Goal: Task Accomplishment & Management: Use online tool/utility

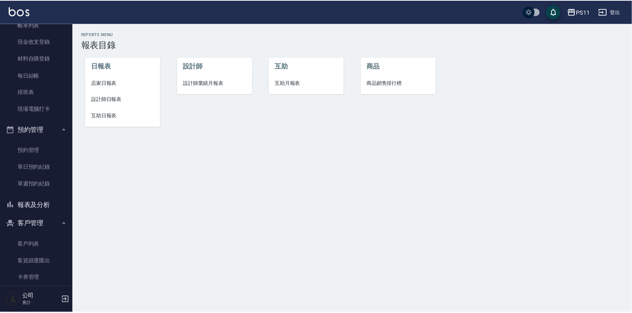
scroll to position [66, 0]
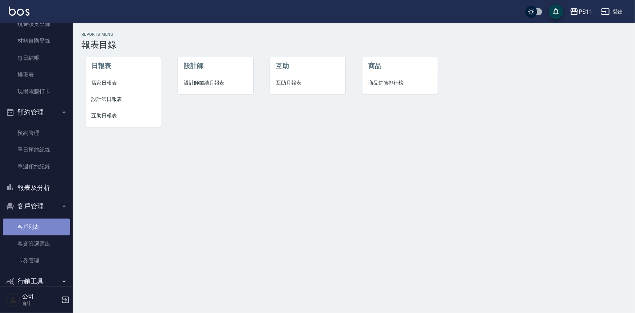
click at [40, 227] on link "客戶列表" at bounding box center [36, 226] width 67 height 17
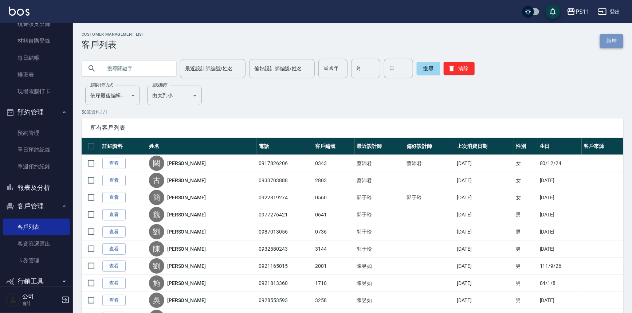
click at [615, 39] on link "新增" at bounding box center [611, 40] width 23 height 13
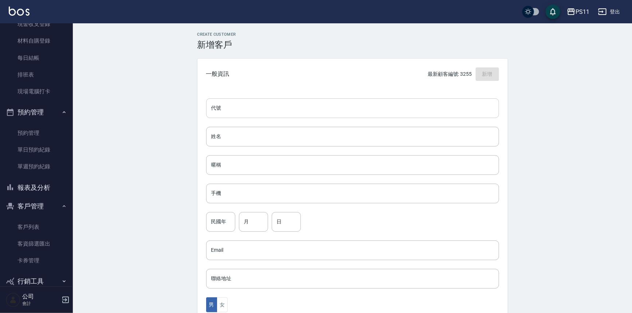
click at [340, 98] on input "代號" at bounding box center [352, 108] width 293 height 20
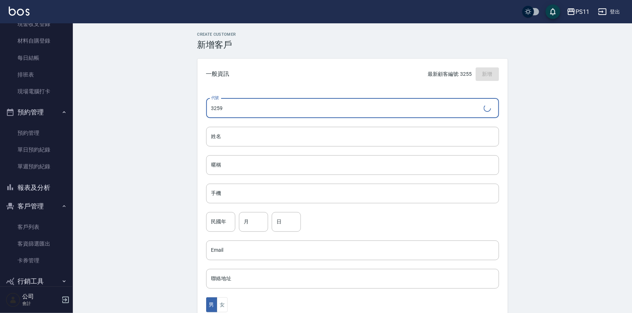
type input "3259"
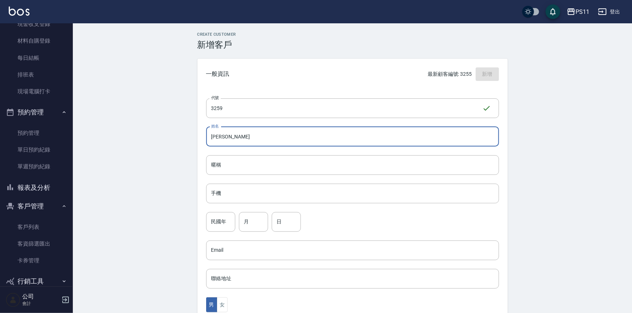
type input "[PERSON_NAME]"
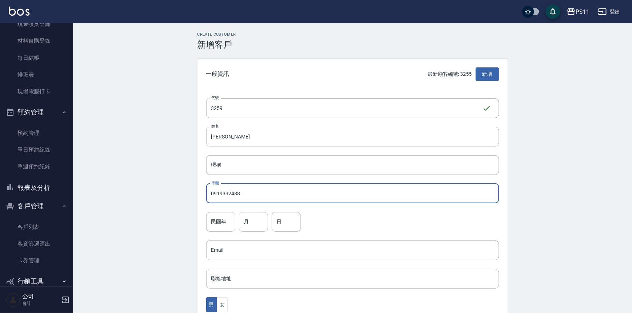
type input "0919332488"
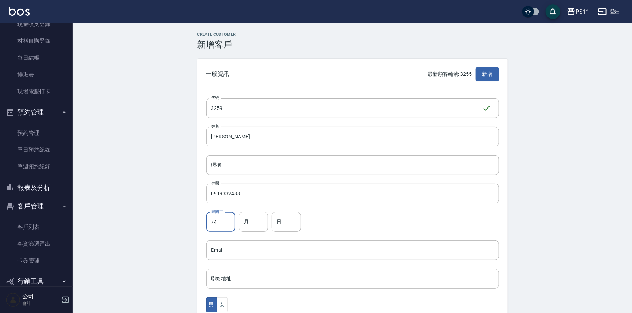
type input "74"
type input "2"
type input "5"
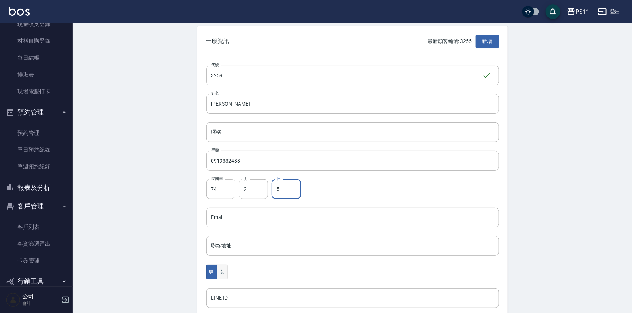
click at [222, 270] on button "女" at bounding box center [222, 271] width 11 height 15
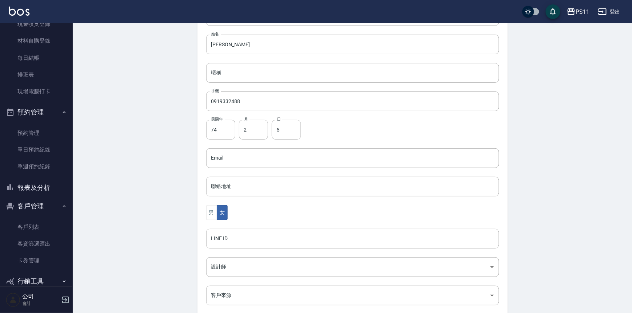
scroll to position [161, 0]
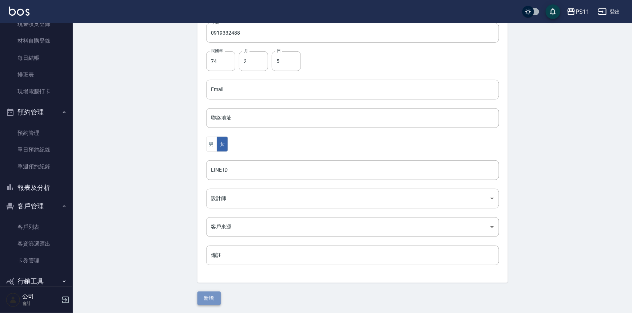
click at [211, 293] on button "新增" at bounding box center [208, 297] width 23 height 13
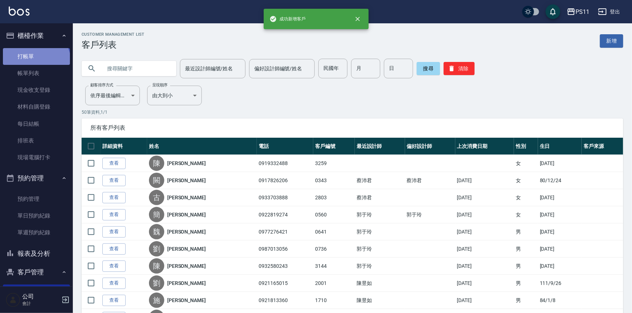
click at [36, 62] on link "打帳單" at bounding box center [36, 56] width 67 height 17
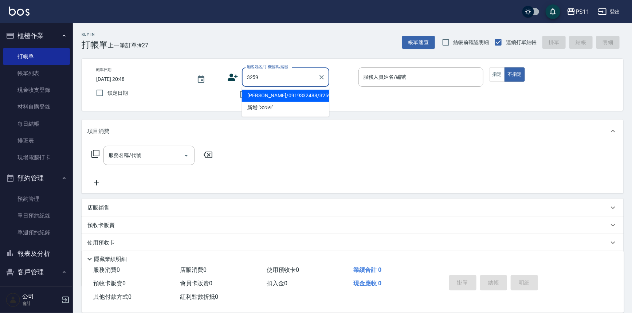
type input "[PERSON_NAME]/0919332488/3259"
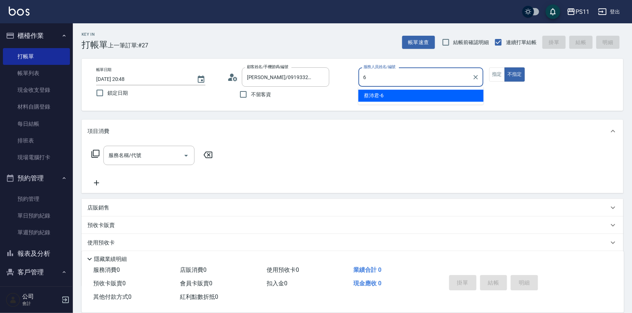
type input "[PERSON_NAME]6"
type button "false"
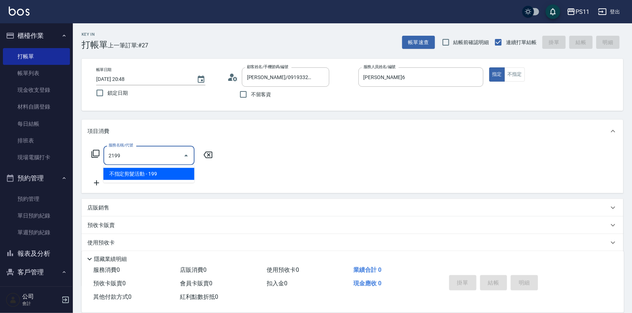
type input "不指定剪髮活動(2199)"
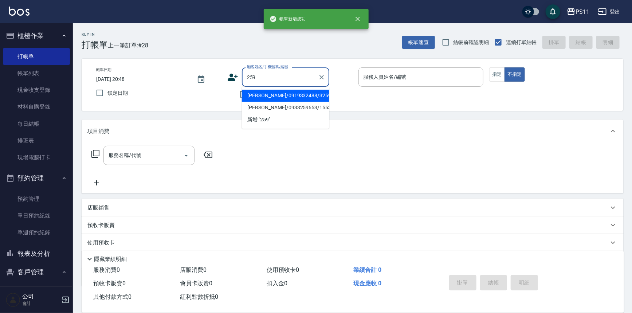
type input "[PERSON_NAME]/0919332488/3259"
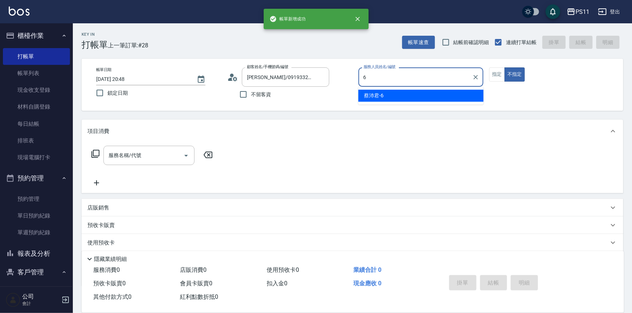
type input "[PERSON_NAME]6"
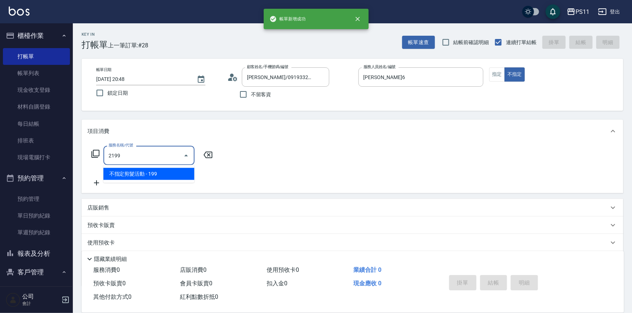
type input "不指定剪髮活動(2199)"
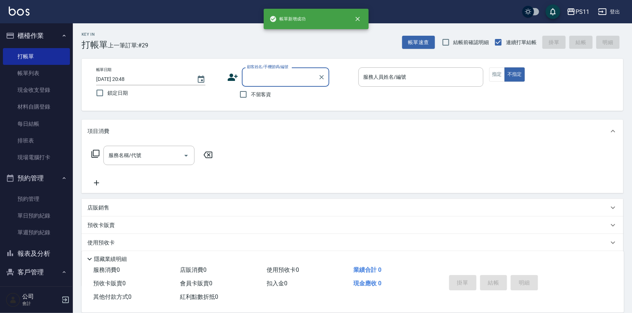
click at [47, 255] on button "報表及分析" at bounding box center [36, 253] width 67 height 19
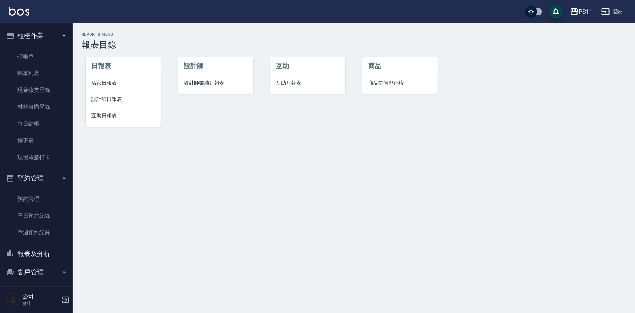
click at [107, 80] on span "店家日報表" at bounding box center [123, 83] width 64 height 8
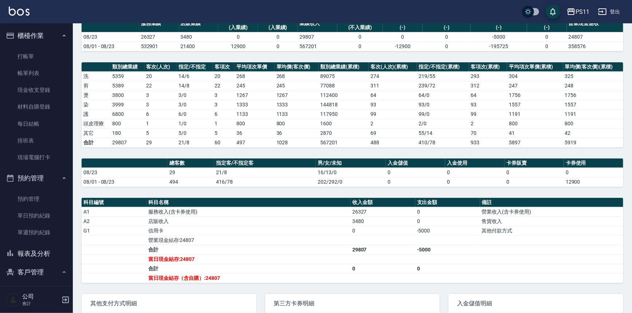
scroll to position [66, 0]
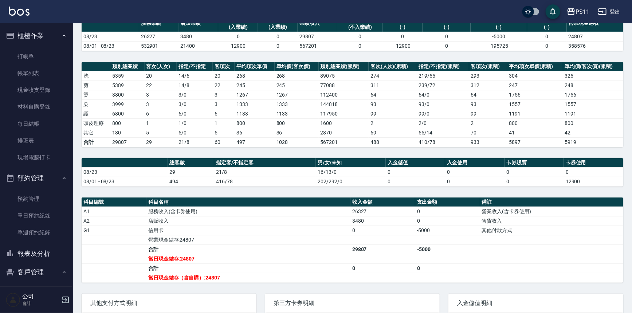
drag, startPoint x: 49, startPoint y: 253, endPoint x: 66, endPoint y: 195, distance: 60.5
click at [49, 253] on button "報表及分析" at bounding box center [36, 253] width 67 height 19
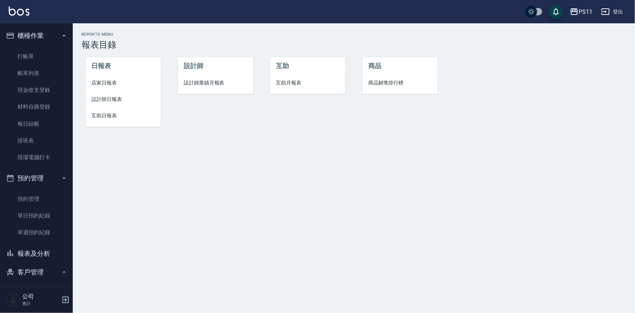
click at [109, 97] on span "設計師日報表" at bounding box center [123, 99] width 64 height 8
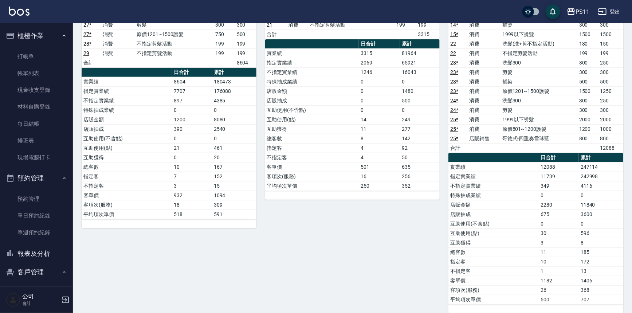
scroll to position [232, 0]
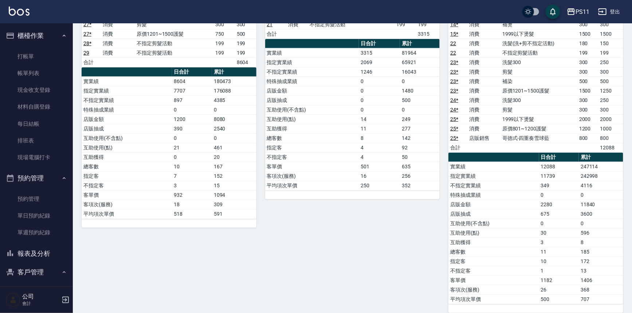
click at [48, 246] on button "報表及分析" at bounding box center [36, 253] width 67 height 19
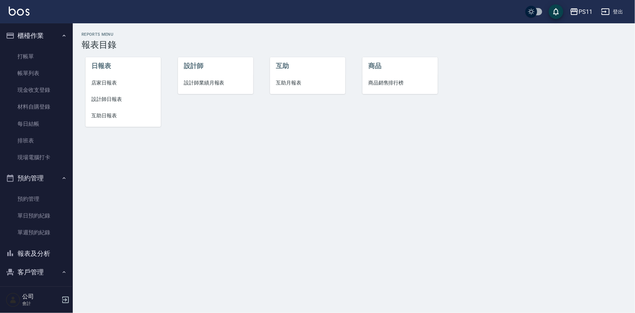
click at [99, 80] on span "店家日報表" at bounding box center [123, 83] width 64 height 8
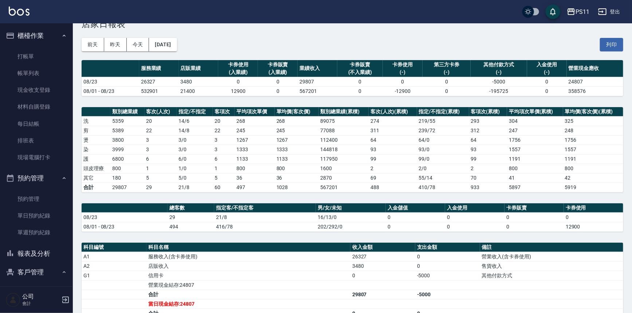
scroll to position [66, 0]
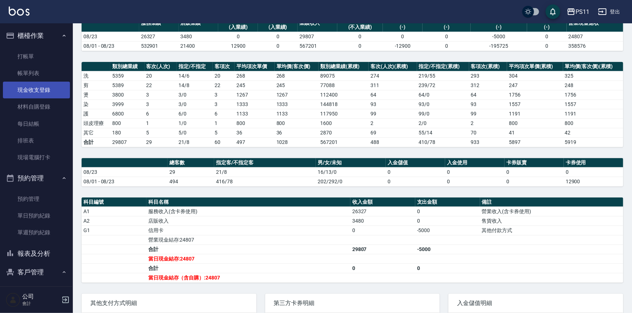
click at [38, 86] on link "現金收支登錄" at bounding box center [36, 90] width 67 height 17
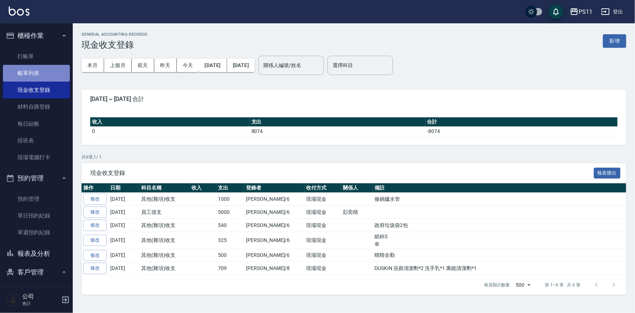
click at [37, 72] on link "帳單列表" at bounding box center [36, 73] width 67 height 17
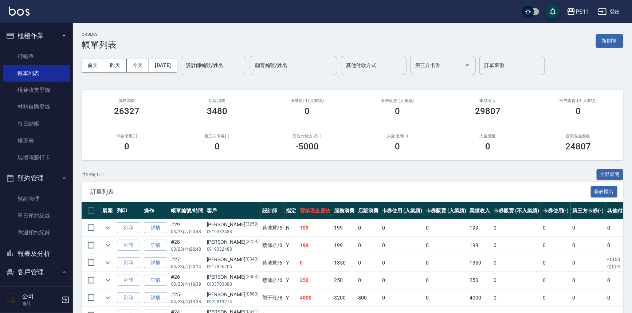
click at [199, 66] on input "設計師編號/姓名" at bounding box center [213, 65] width 59 height 13
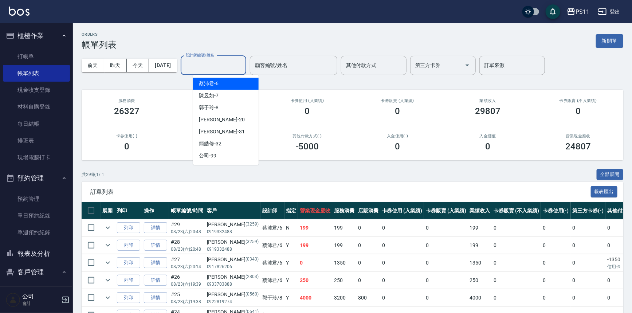
click at [209, 85] on span "[PERSON_NAME]6" at bounding box center [209, 84] width 20 height 8
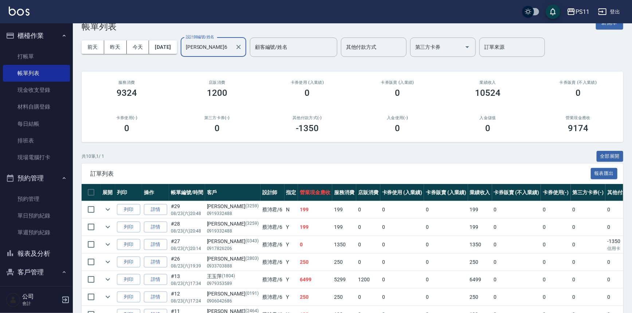
scroll to position [14, 0]
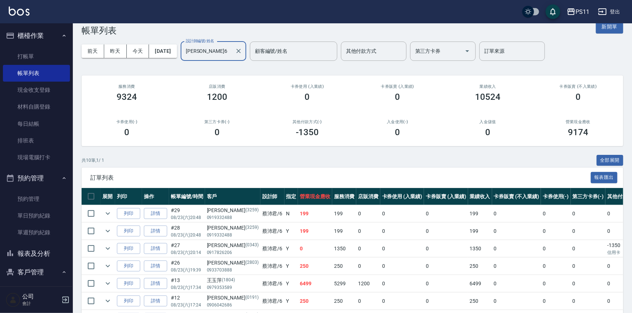
click at [224, 58] on div "[PERSON_NAME]-6 設計師編號/姓名" at bounding box center [214, 51] width 66 height 19
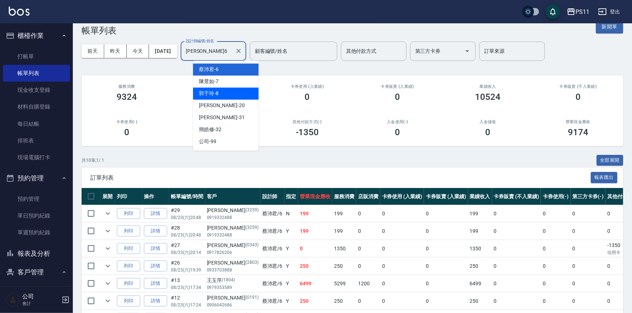
click at [235, 91] on div "[PERSON_NAME]-8" at bounding box center [226, 93] width 66 height 12
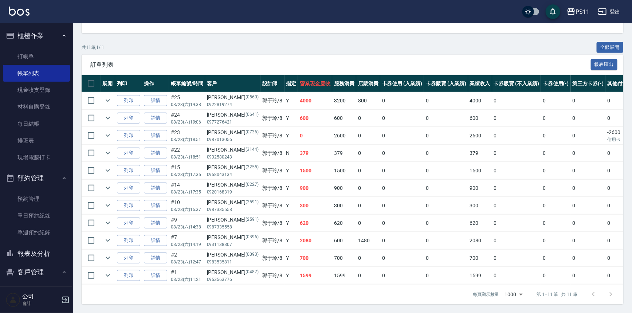
scroll to position [0, 0]
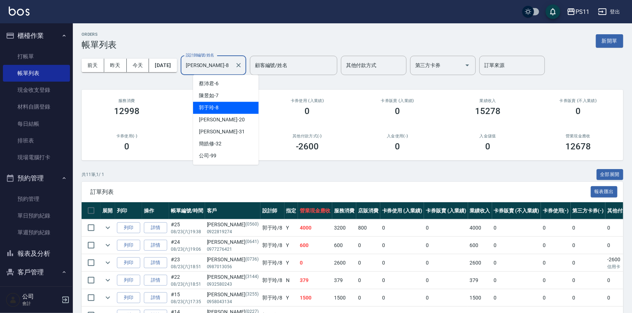
click at [222, 63] on input "[PERSON_NAME]-8" at bounding box center [208, 65] width 48 height 13
click at [230, 91] on div "[PERSON_NAME]-7" at bounding box center [226, 96] width 66 height 12
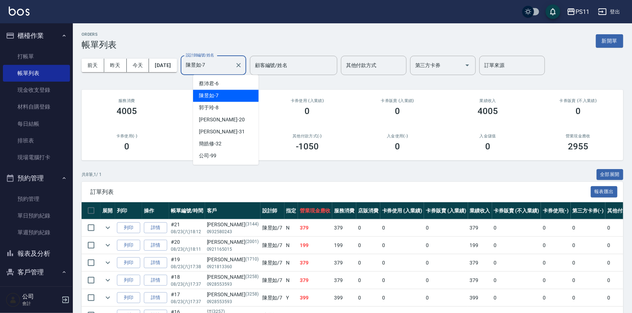
click at [220, 63] on input "陳昱如-7" at bounding box center [208, 65] width 48 height 13
click at [234, 86] on div "[PERSON_NAME]6" at bounding box center [226, 84] width 66 height 12
type input "[PERSON_NAME]6"
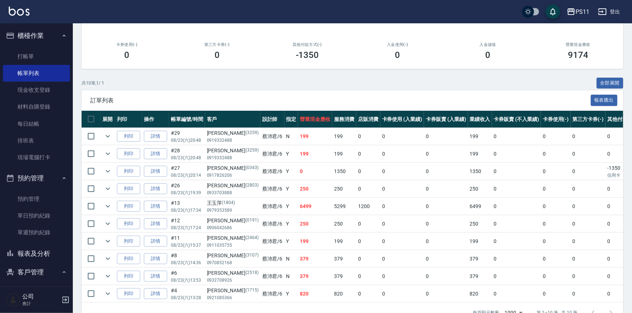
scroll to position [99, 0]
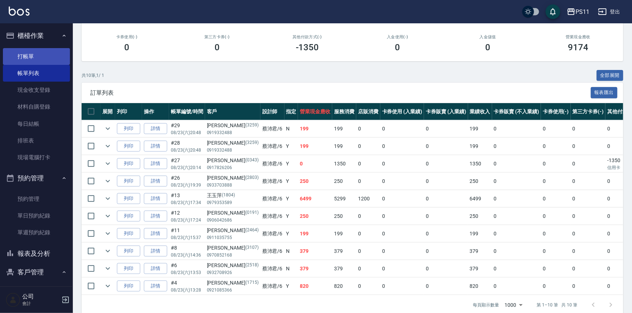
click at [29, 58] on link "打帳單" at bounding box center [36, 56] width 67 height 17
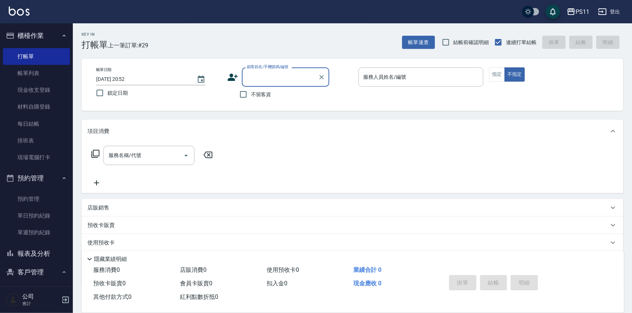
click at [268, 74] on input "顧客姓名/手機號碼/編號" at bounding box center [280, 77] width 70 height 13
click at [386, 131] on div "項目消費" at bounding box center [347, 131] width 521 height 8
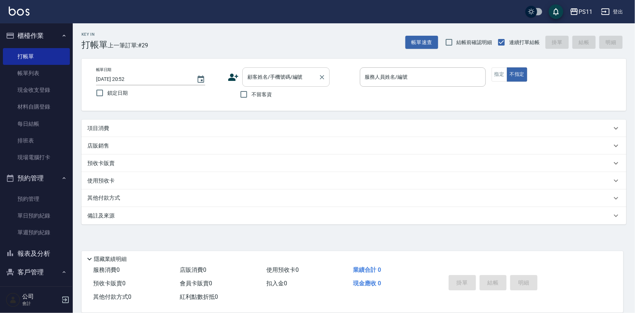
click at [286, 73] on input "顧客姓名/手機號碼/編號" at bounding box center [281, 77] width 70 height 13
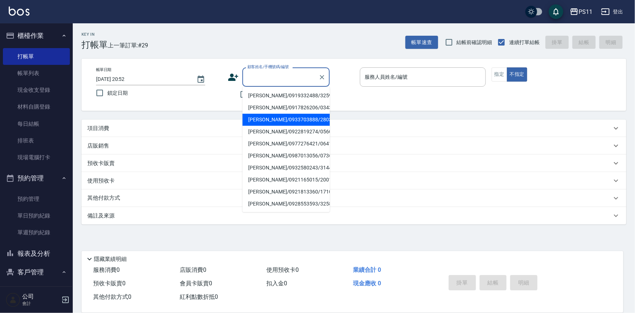
click at [162, 126] on div "項目消費" at bounding box center [349, 129] width 525 height 8
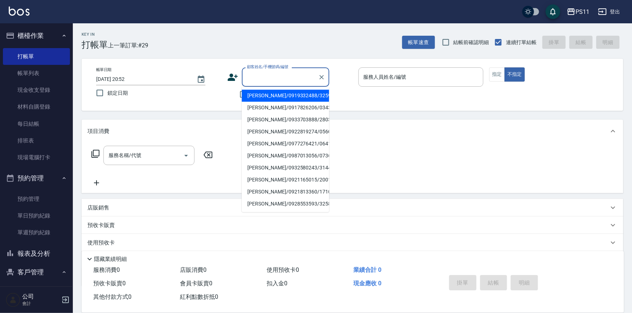
click at [254, 80] on input "顧客姓名/手機號碼/編號" at bounding box center [280, 77] width 70 height 13
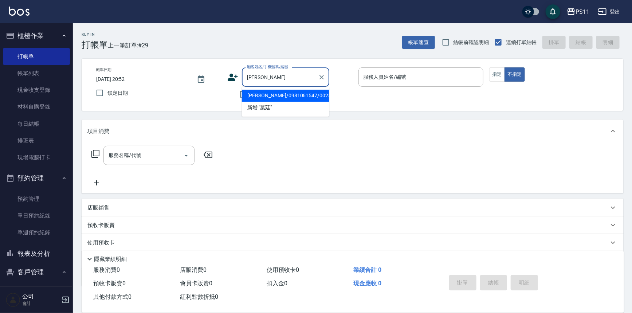
click at [266, 93] on li "[PERSON_NAME]/0981061547/0025" at bounding box center [285, 96] width 87 height 12
type input "[PERSON_NAME]/0981061547/0025"
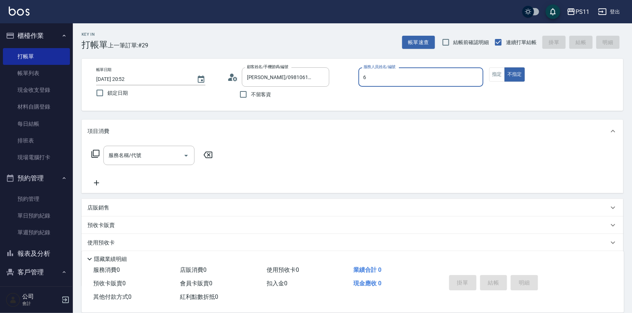
type input "[PERSON_NAME]6"
type button "false"
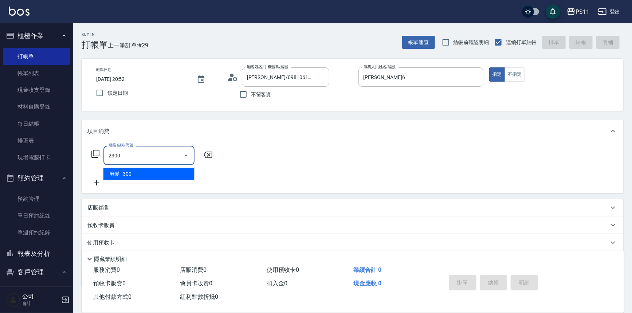
type input "剪髮(2300)"
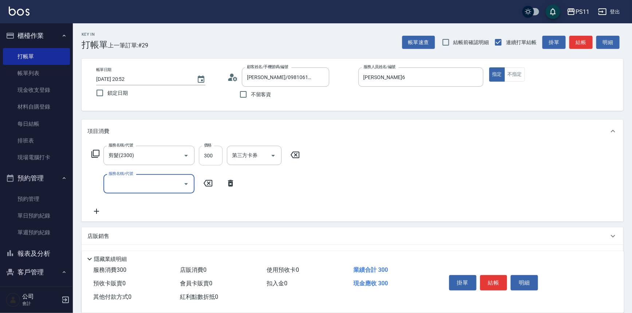
drag, startPoint x: 221, startPoint y: 155, endPoint x: 216, endPoint y: 154, distance: 5.2
click at [221, 155] on input "300" at bounding box center [211, 156] width 24 height 20
drag, startPoint x: 208, startPoint y: 155, endPoint x: 201, endPoint y: 155, distance: 7.6
click at [201, 155] on input "4" at bounding box center [211, 156] width 24 height 20
type input "300"
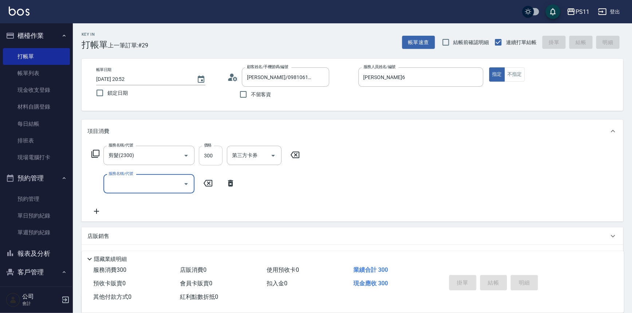
type input "[DATE] 20:53"
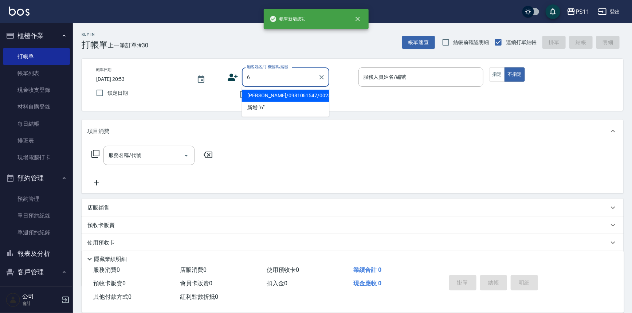
type input "[PERSON_NAME]/0981061547/0025"
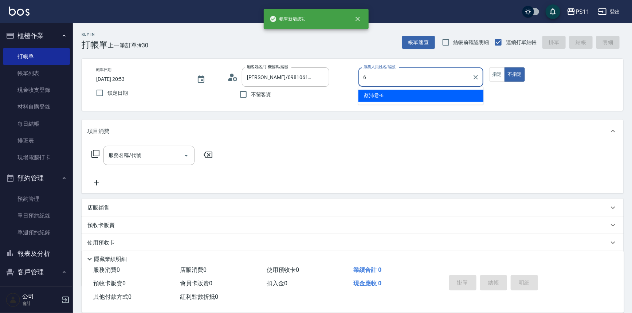
type input "[PERSON_NAME]6"
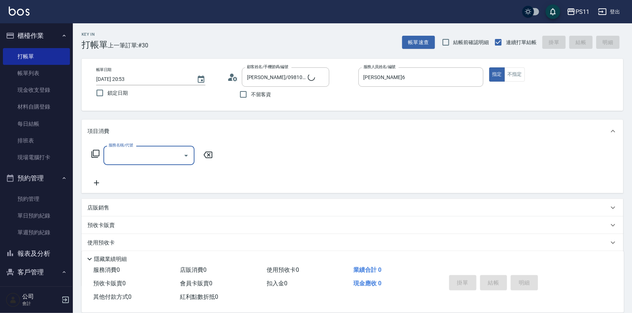
type input "菜佩龜/0916145580/6"
type input "23"
click at [506, 72] on button "不指定" at bounding box center [514, 74] width 20 height 14
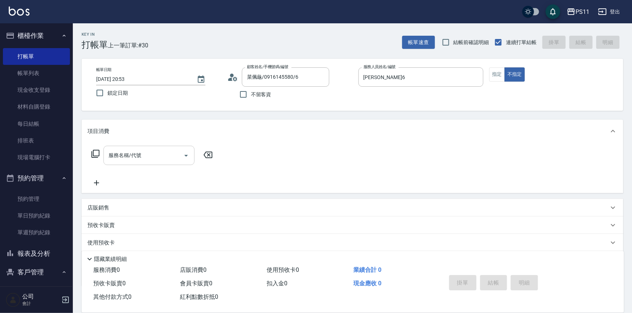
drag, startPoint x: 157, startPoint y: 153, endPoint x: 162, endPoint y: 149, distance: 6.2
click at [157, 153] on input "服務名稱/代號" at bounding box center [144, 155] width 74 height 13
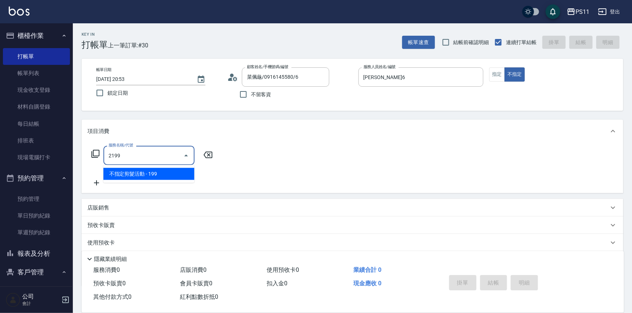
type input "不指定剪髮活動(2199)"
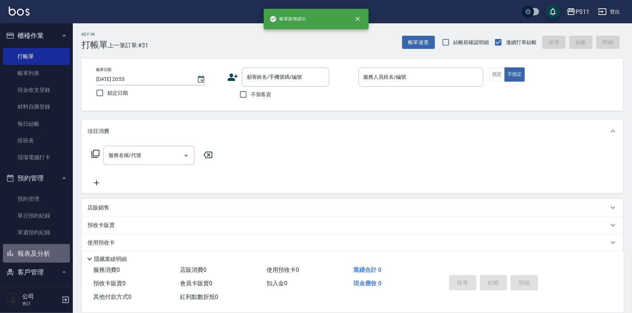
click at [43, 256] on button "報表及分析" at bounding box center [36, 253] width 67 height 19
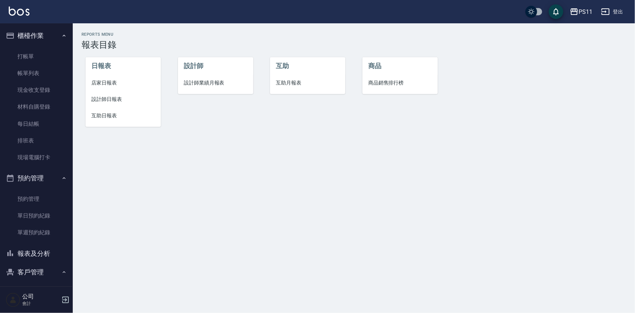
click at [111, 80] on span "店家日報表" at bounding box center [123, 83] width 64 height 8
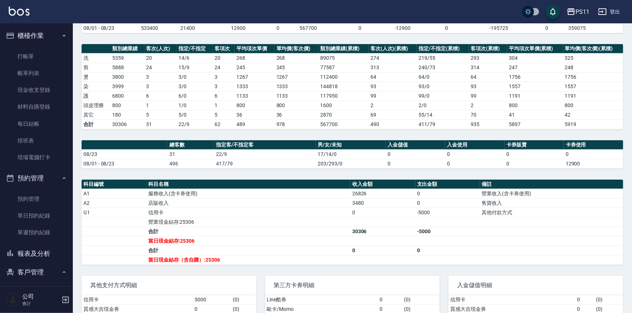
scroll to position [99, 0]
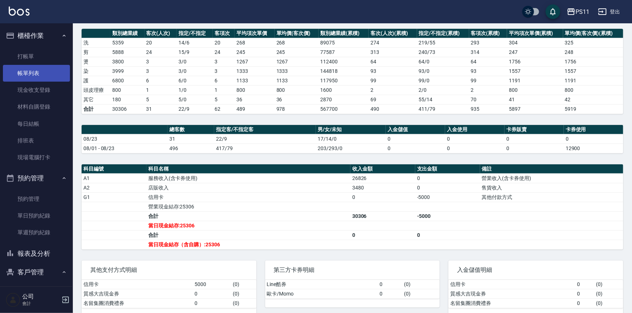
click at [35, 78] on link "帳單列表" at bounding box center [36, 73] width 67 height 17
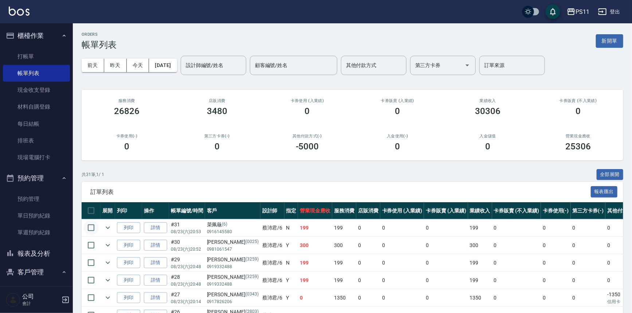
click at [87, 230] on input "checkbox" at bounding box center [90, 227] width 15 height 15
checkbox input "true"
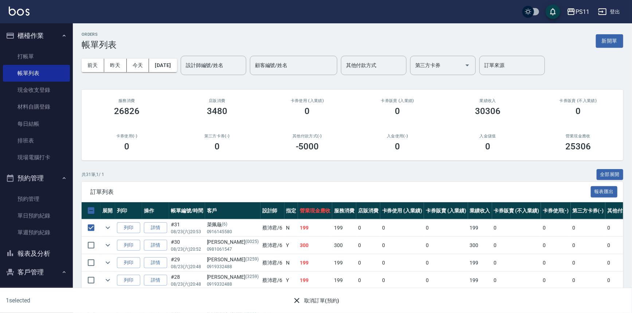
click at [318, 302] on button "取消訂單(預約)" at bounding box center [315, 300] width 53 height 13
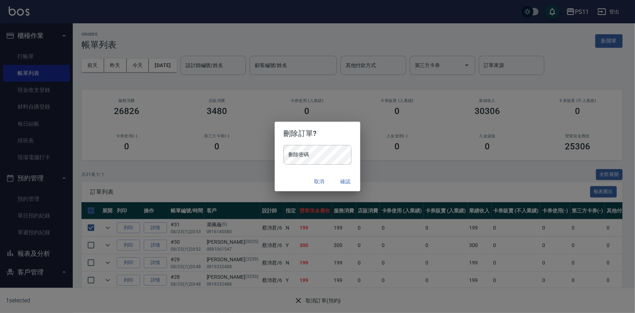
click at [294, 149] on div "刪除密碼 刪除密碼" at bounding box center [318, 155] width 68 height 20
click at [340, 179] on button "確認" at bounding box center [345, 181] width 23 height 13
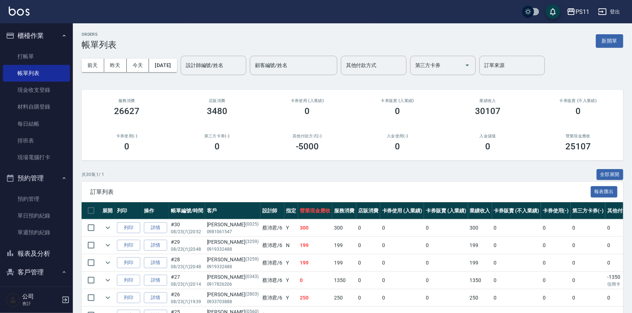
click at [50, 252] on button "報表及分析" at bounding box center [36, 253] width 67 height 19
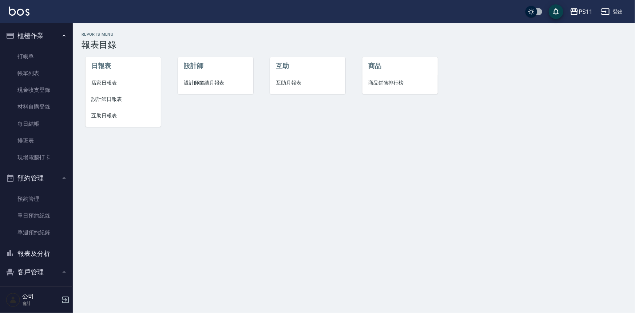
click at [109, 86] on span "店家日報表" at bounding box center [123, 83] width 64 height 8
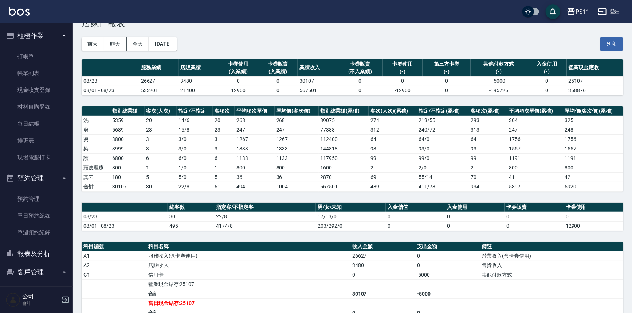
scroll to position [33, 0]
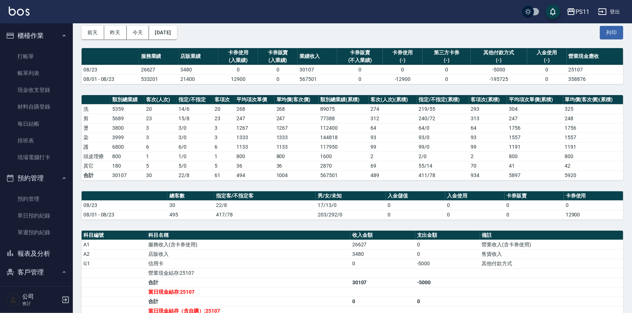
click at [37, 253] on button "報表及分析" at bounding box center [36, 253] width 67 height 19
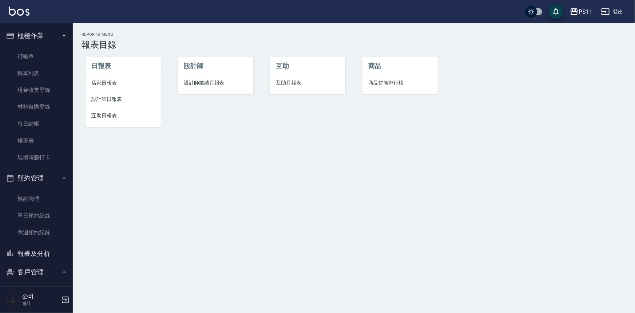
click at [98, 103] on li "設計師日報表" at bounding box center [123, 99] width 75 height 16
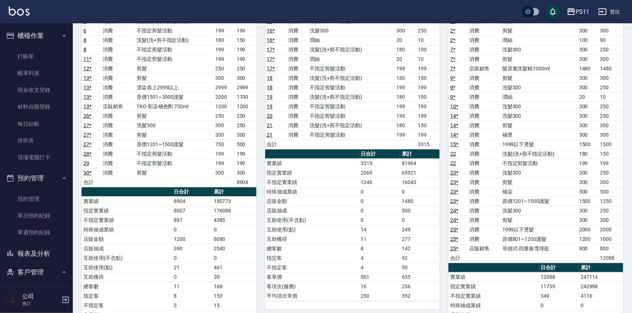
scroll to position [132, 0]
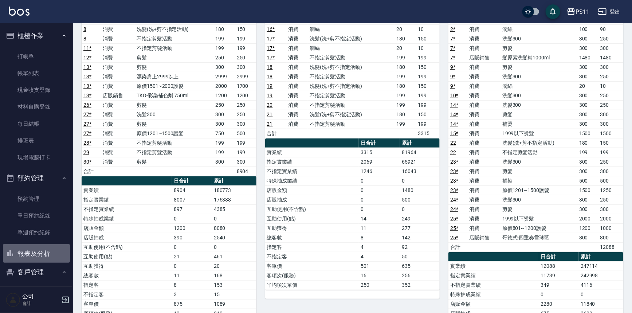
drag, startPoint x: 36, startPoint y: 251, endPoint x: 43, endPoint y: 202, distance: 49.6
click at [36, 251] on button "報表及分析" at bounding box center [36, 253] width 67 height 19
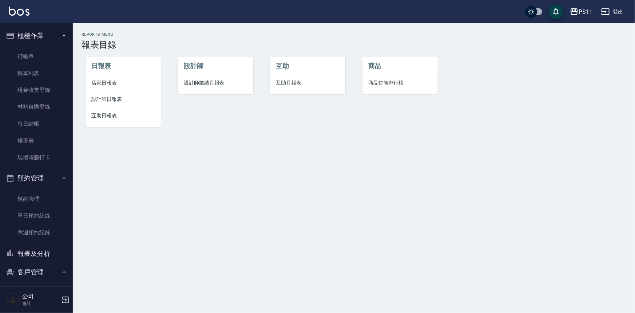
click at [101, 89] on li "店家日報表" at bounding box center [123, 83] width 75 height 16
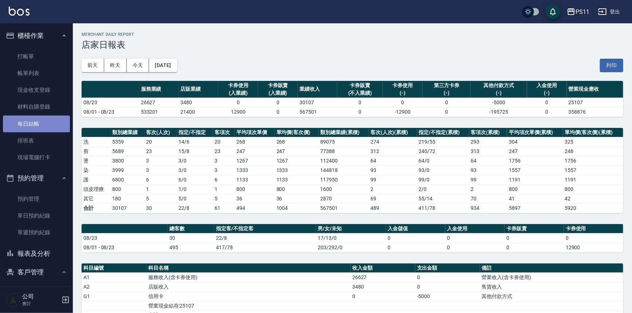
click at [39, 121] on link "每日結帳" at bounding box center [36, 123] width 67 height 17
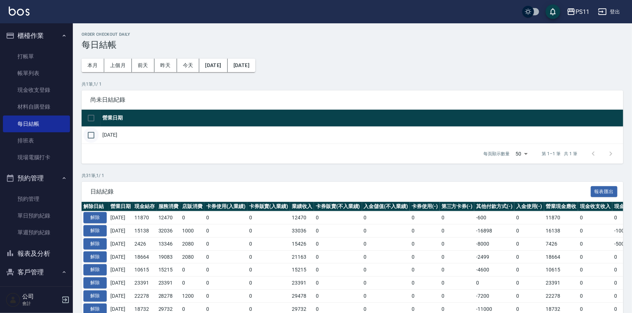
click at [95, 138] on input "checkbox" at bounding box center [90, 134] width 15 height 15
checkbox input "true"
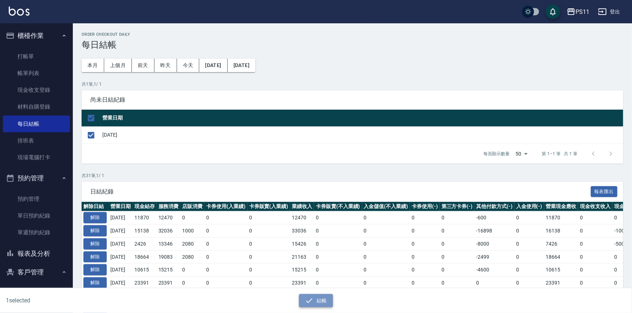
click at [319, 300] on button "結帳" at bounding box center [316, 300] width 34 height 13
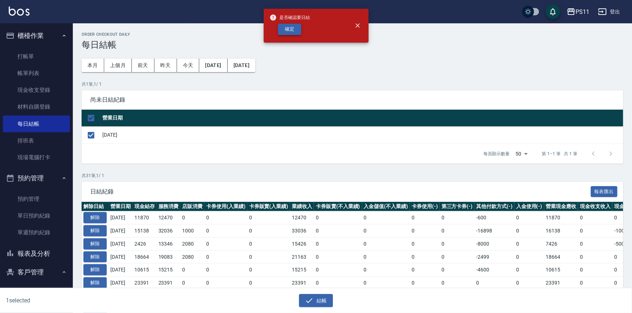
click at [285, 27] on button "確定" at bounding box center [289, 29] width 23 height 11
checkbox input "false"
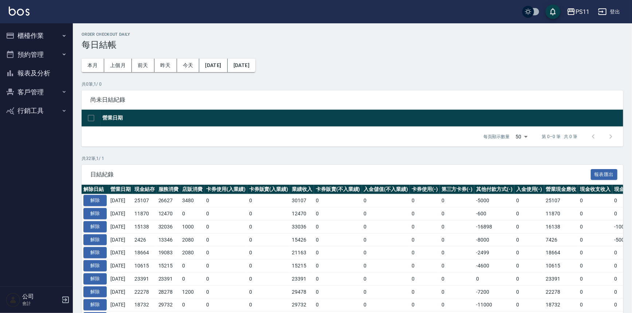
click at [46, 76] on button "報表及分析" at bounding box center [36, 73] width 67 height 19
